Goal: Task Accomplishment & Management: Use online tool/utility

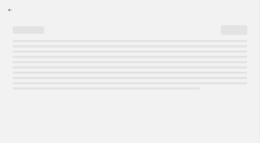
select select "pcap"
select select "no_change"
select select "collection"
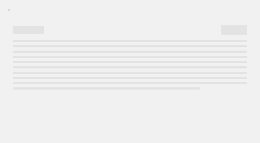
select select "collection"
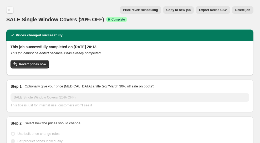
click at [11, 9] on icon "Price change jobs" at bounding box center [9, 9] width 5 height 5
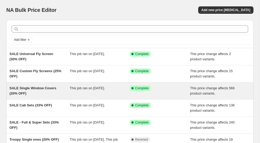
click at [212, 86] on span "This price change affects 566 product variants." at bounding box center [212, 90] width 45 height 9
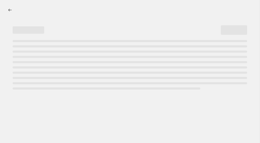
select select "pcap"
select select "no_change"
select select "collection"
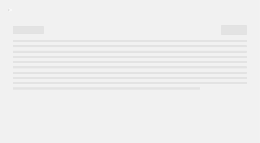
select select "collection"
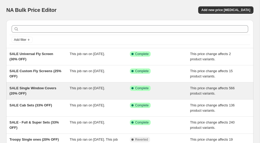
click at [39, 88] on span "SALE Single Window Covers (20% OFF)" at bounding box center [32, 90] width 47 height 9
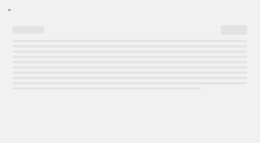
select select "pcap"
select select "no_change"
select select "collection"
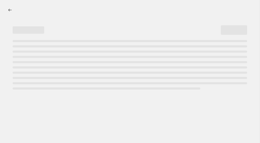
select select "collection"
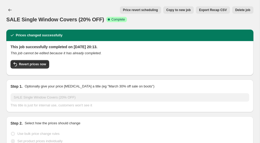
click at [180, 11] on span "Copy to new job" at bounding box center [179, 10] width 24 height 4
select select "pcap"
select select "no_change"
select select "collection"
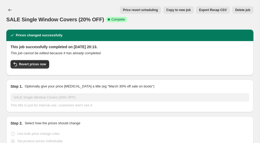
select select "collection"
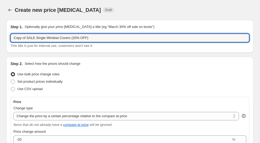
drag, startPoint x: 27, startPoint y: 38, endPoint x: 0, endPoint y: 37, distance: 26.6
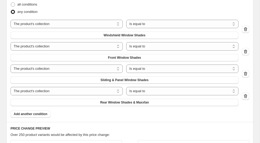
scroll to position [374, 0]
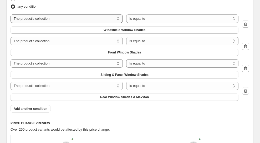
type input "MISSING SALE Single Window Covers (20% OFF)"
click at [88, 19] on select "The product The product's collection The product's tag The product's vendor The…" at bounding box center [67, 18] width 112 height 8
select select "product"
click at [98, 29] on span "12V LED Light for Van With USB Charging Port" at bounding box center [124, 30] width 70 height 4
click at [97, 42] on select "The product The product's collection The product's tag The product's vendor The…" at bounding box center [67, 41] width 112 height 8
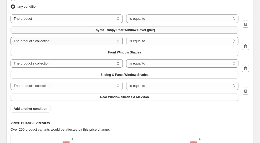
select select "product"
click at [125, 53] on span "12V LED Light for Van With USB Charging Port" at bounding box center [124, 52] width 70 height 4
click at [87, 76] on button "Sliding & Panel Window Shades" at bounding box center [125, 74] width 228 height 7
click at [78, 62] on select "The product The product's collection The product's tag The product's vendor The…" at bounding box center [67, 63] width 112 height 8
select select "product"
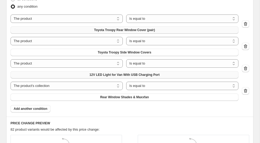
click at [114, 73] on span "12V LED Light for Van With USB Charging Port" at bounding box center [124, 75] width 70 height 4
click at [72, 96] on button "Rear Window Shades & Maxxfan" at bounding box center [125, 96] width 228 height 7
click at [54, 84] on select "The product The product's collection The product's tag The product's vendor The…" at bounding box center [67, 86] width 112 height 8
select select "product"
click at [101, 97] on span "12V LED Light for Van With USB Charging Port" at bounding box center [124, 97] width 70 height 4
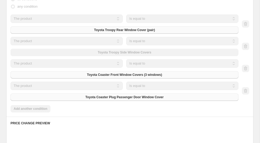
scroll to position [379, 0]
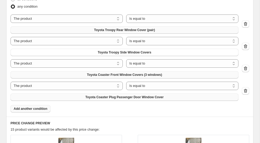
click at [44, 109] on span "Add another condition" at bounding box center [31, 109] width 34 height 4
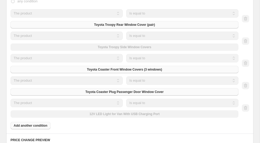
scroll to position [374, 0]
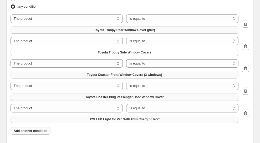
click at [90, 119] on span "12V LED Light for Van With USB Charging Port" at bounding box center [124, 119] width 70 height 4
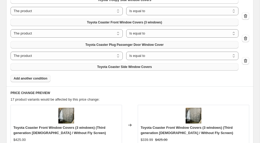
click at [36, 76] on span "Add another condition" at bounding box center [31, 78] width 34 height 4
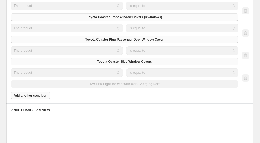
scroll to position [426, 0]
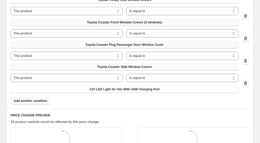
click at [43, 101] on span "Add another condition" at bounding box center [31, 101] width 34 height 4
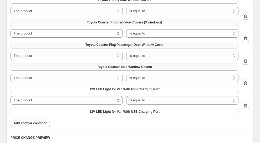
click at [41, 122] on span "Add another condition" at bounding box center [31, 123] width 34 height 4
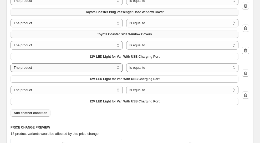
scroll to position [460, 0]
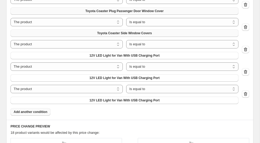
click at [41, 110] on span "Add another condition" at bounding box center [31, 112] width 34 height 4
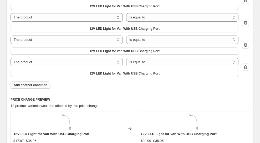
scroll to position [510, 0]
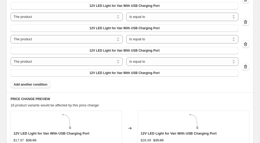
click at [46, 84] on span "Add another condition" at bounding box center [31, 84] width 34 height 4
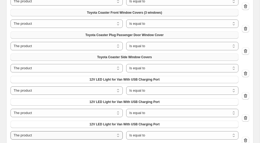
scroll to position [434, 0]
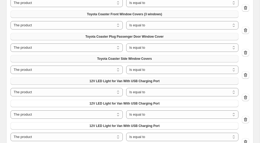
click at [88, 77] on button "12V LED Light for Van With USB Charging Port" at bounding box center [125, 80] width 228 height 7
click at [143, 104] on span "12V LED Light for Van With USB Charging Port" at bounding box center [124, 103] width 70 height 4
click at [129, 124] on span "12V LED Light for Van With USB Charging Port" at bounding box center [124, 126] width 70 height 4
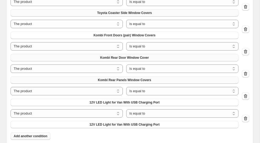
scroll to position [481, 0]
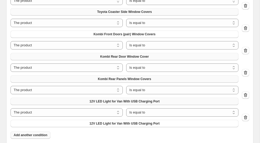
click at [114, 100] on span "12V LED Light for Van With USB Charging Port" at bounding box center [124, 101] width 70 height 4
click at [113, 125] on span "12V LED Light for Van With USB Charging Port" at bounding box center [124, 123] width 70 height 4
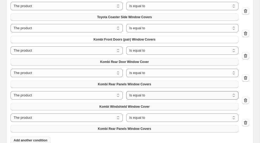
scroll to position [486, 0]
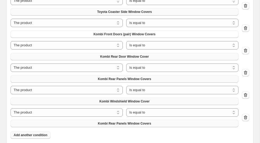
click at [141, 123] on span "Kombi Rear Panels Window Covers" at bounding box center [124, 123] width 53 height 4
click at [125, 122] on span "Kombi Rear Panels Window Covers" at bounding box center [124, 123] width 53 height 4
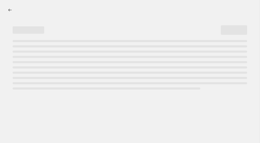
select select "percentage"
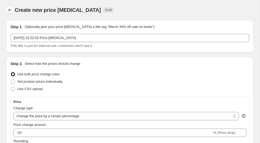
click at [7, 10] on button "Price change jobs" at bounding box center [9, 9] width 7 height 7
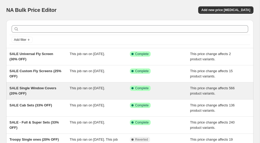
click at [58, 90] on div "SALE Single Window Covers (20% OFF)" at bounding box center [39, 91] width 60 height 11
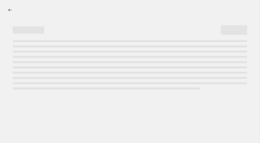
select select "pcap"
select select "no_change"
select select "collection"
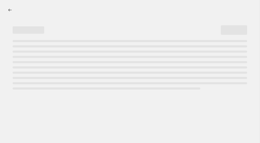
select select "collection"
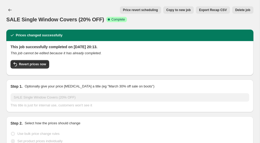
click at [168, 10] on span "Copy to new job" at bounding box center [179, 10] width 24 height 4
select select "pcap"
select select "no_change"
select select "collection"
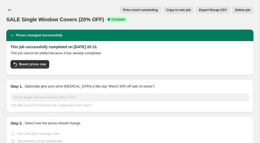
select select "collection"
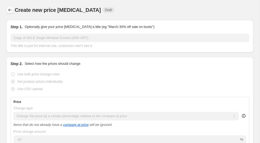
click at [10, 9] on icon "Price change jobs" at bounding box center [9, 9] width 5 height 5
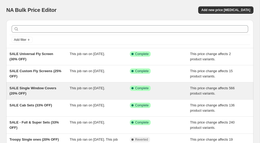
click at [37, 92] on div "SALE Single Window Covers (20% OFF)" at bounding box center [39, 91] width 60 height 11
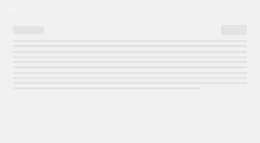
select select "pcap"
select select "no_change"
select select "collection"
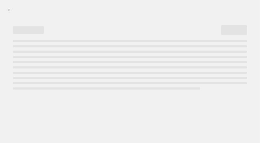
select select "collection"
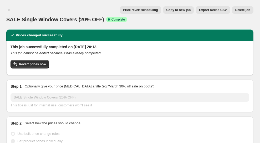
click at [177, 11] on span "Copy to new job" at bounding box center [179, 10] width 24 height 4
select select "pcap"
select select "no_change"
select select "collection"
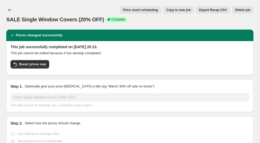
select select "collection"
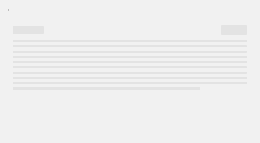
select select "percentage"
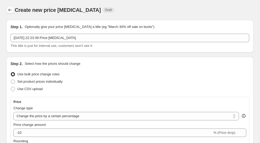
click at [8, 10] on icon "Price change jobs" at bounding box center [9, 9] width 5 height 5
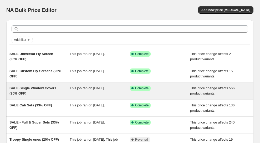
click at [126, 88] on div "This job ran on [DATE]." at bounding box center [100, 91] width 60 height 11
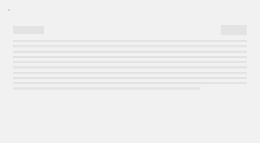
select select "pcap"
select select "no_change"
select select "collection"
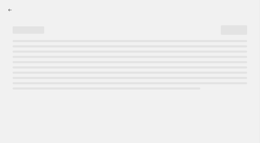
select select "collection"
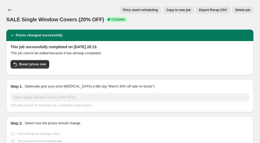
click at [179, 8] on span "Copy to new job" at bounding box center [179, 10] width 24 height 4
select select "pcap"
select select "no_change"
select select "collection"
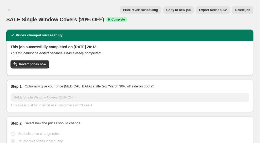
select select "collection"
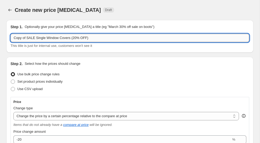
drag, startPoint x: 26, startPoint y: 38, endPoint x: 11, endPoint y: 37, distance: 15.3
click at [11, 37] on input "Copy of SALE Single Window Covers (20% OFF)" at bounding box center [130, 38] width 239 height 8
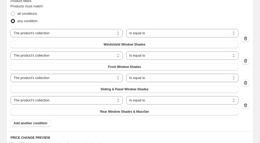
scroll to position [355, 0]
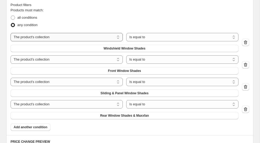
type input "MISSING SALE Single Window Covers (20% OFF)"
click at [62, 35] on select "The product The product's collection The product's tag The product's vendor The…" at bounding box center [67, 37] width 112 height 8
select select "product"
click at [60, 58] on select "The product The product's collection The product's tag The product's vendor The…" at bounding box center [67, 59] width 112 height 8
select select "product"
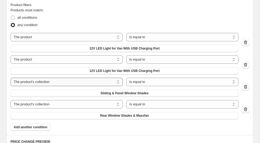
click at [70, 81] on select "The product The product's collection The product's tag The product's vendor The…" at bounding box center [67, 82] width 112 height 8
select select "product"
click at [59, 102] on select "The product The product's collection The product's tag The product's vendor The…" at bounding box center [67, 104] width 112 height 8
select select "product"
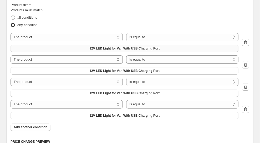
click at [90, 46] on button "12V LED Light for Van With USB Charging Port" at bounding box center [125, 48] width 228 height 7
click at [97, 71] on span "12V LED Light for Van With USB Charging Port" at bounding box center [124, 71] width 70 height 4
click at [71, 96] on button "12V LED Light for Van With USB Charging Port" at bounding box center [125, 92] width 228 height 7
click at [105, 116] on span "12V LED Light for Van With USB Charging Port" at bounding box center [124, 115] width 70 height 4
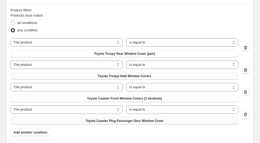
scroll to position [361, 0]
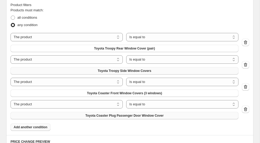
click at [36, 126] on span "Add another condition" at bounding box center [31, 127] width 34 height 4
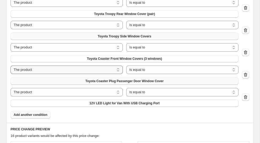
scroll to position [396, 0]
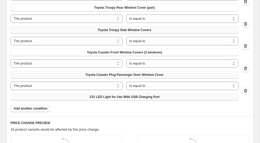
click at [84, 95] on button "12V LED Light for Van With USB Charging Port" at bounding box center [125, 96] width 228 height 7
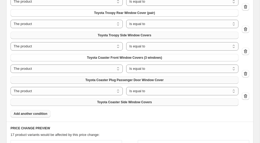
scroll to position [401, 0]
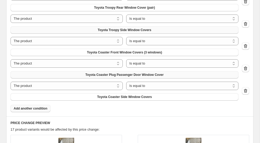
click at [40, 108] on span "Add another condition" at bounding box center [31, 108] width 34 height 4
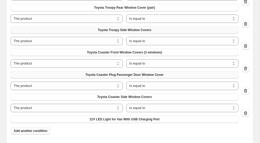
click at [33, 129] on span "Add another condition" at bounding box center [31, 131] width 34 height 4
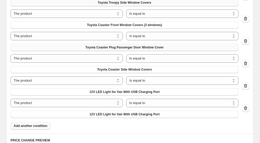
scroll to position [428, 0]
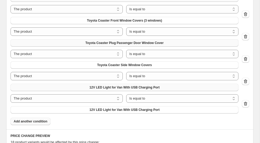
click at [93, 88] on span "12V LED Light for Van With USB Charging Port" at bounding box center [124, 87] width 70 height 4
click at [75, 110] on button "12V LED Light for Van With USB Charging Port" at bounding box center [125, 109] width 228 height 7
click at [41, 120] on span "Add another condition" at bounding box center [31, 121] width 34 height 4
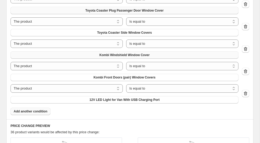
scroll to position [463, 0]
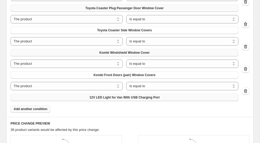
click at [92, 94] on button "12V LED Light for Van With USB Charging Port" at bounding box center [125, 97] width 228 height 7
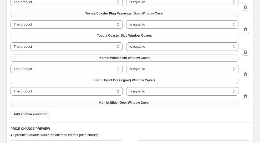
scroll to position [468, 0]
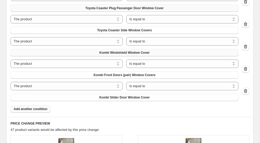
click at [44, 108] on span "Add another condition" at bounding box center [31, 109] width 34 height 4
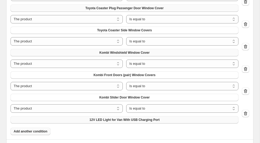
click at [100, 121] on span "12V LED Light for Van With USB Charging Port" at bounding box center [124, 120] width 70 height 4
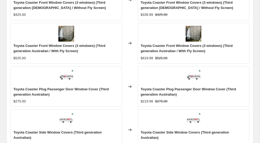
scroll to position [661, 0]
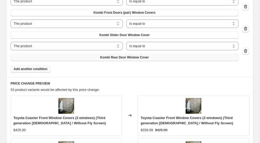
click at [41, 68] on span "Add another condition" at bounding box center [31, 69] width 34 height 4
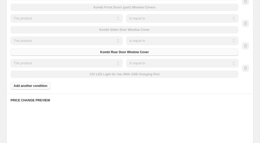
scroll to position [525, 0]
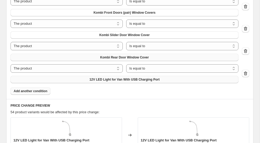
click at [73, 79] on button "12V LED Light for Van With USB Charging Port" at bounding box center [125, 79] width 228 height 7
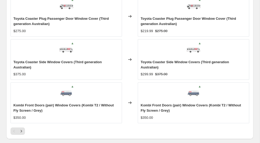
scroll to position [825, 0]
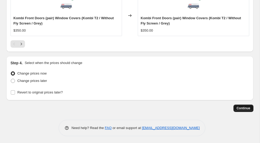
click at [237, 106] on span "Continue" at bounding box center [244, 108] width 14 height 4
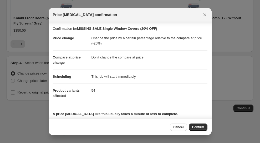
scroll to position [35, 0]
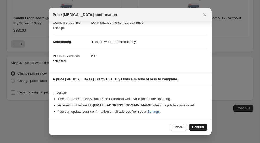
click at [200, 126] on span "Confirm" at bounding box center [198, 127] width 12 height 4
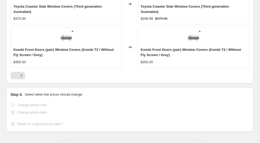
scroll to position [839, 0]
select select "pcap"
select select "no_change"
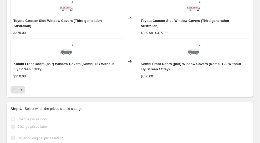
scroll to position [0, 0]
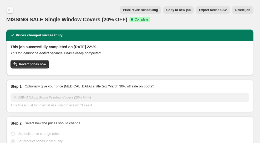
click at [9, 9] on icon "Price change jobs" at bounding box center [9, 10] width 3 height 3
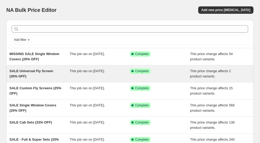
click at [31, 73] on span "SALE Universal Fly Screen (30% OFF)" at bounding box center [31, 73] width 44 height 9
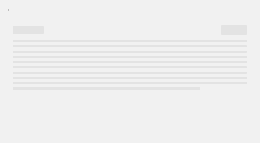
select select "pcap"
select select "no_change"
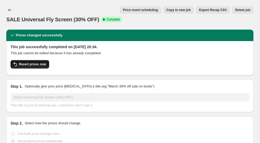
click at [44, 65] on span "Revert prices now" at bounding box center [32, 64] width 27 height 4
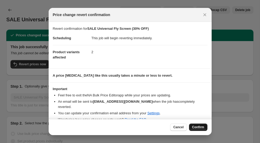
click at [199, 127] on span "Confirm" at bounding box center [198, 127] width 12 height 4
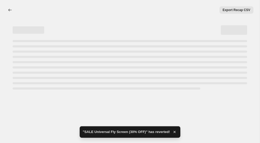
select select "pcap"
select select "no_change"
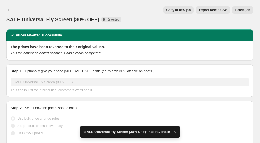
click at [183, 11] on span "Copy to new job" at bounding box center [179, 10] width 24 height 4
select select "pcap"
select select "no_change"
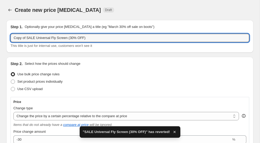
drag, startPoint x: 28, startPoint y: 38, endPoint x: 7, endPoint y: 38, distance: 20.5
click at [7, 38] on div "Step 1. Optionally give your price change job a title (eg "March 30% off sale o…" at bounding box center [129, 36] width 247 height 33
type input "SALE Universal Fly Screen (30% OFF)"
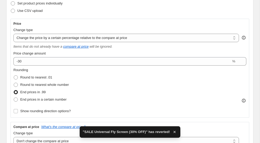
scroll to position [84, 0]
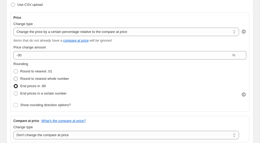
click at [66, 77] on span "Round to nearest whole number" at bounding box center [44, 79] width 49 height 4
click at [14, 77] on input "Round to nearest whole number" at bounding box center [14, 77] width 0 height 0
radio input "true"
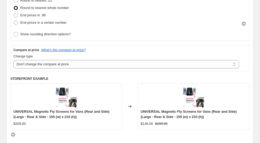
scroll to position [93, 0]
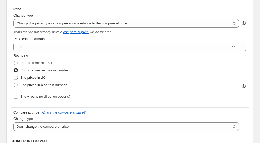
click at [44, 77] on span "End prices in .99" at bounding box center [33, 78] width 26 height 4
click at [14, 76] on input "End prices in .99" at bounding box center [14, 76] width 0 height 0
radio input "true"
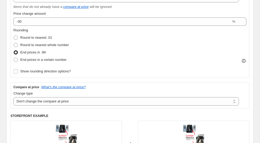
scroll to position [84, 0]
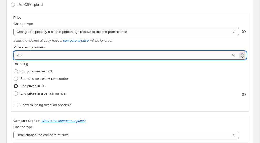
click at [55, 57] on input "-30" at bounding box center [122, 55] width 218 height 8
type input "-31"
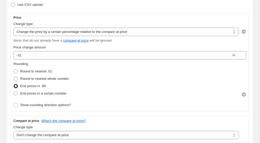
click at [126, 44] on div "Price Change type Change the price to a certain amount Change the price by a ce…" at bounding box center [129, 62] width 233 height 93
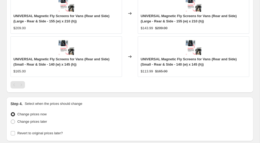
scroll to position [495, 0]
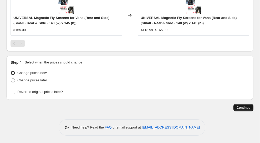
click at [240, 106] on span "Continue" at bounding box center [244, 108] width 14 height 4
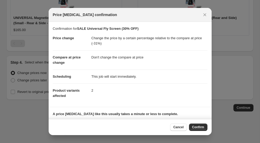
scroll to position [35, 0]
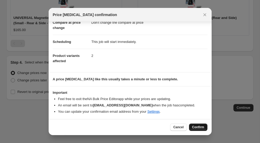
click at [199, 124] on button "Confirm" at bounding box center [198, 126] width 18 height 7
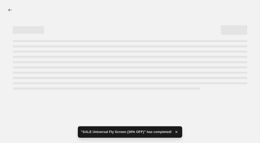
select select "pcap"
select select "no_change"
